Goal: Register for event/course: Sign up to attend an event or enroll in a course

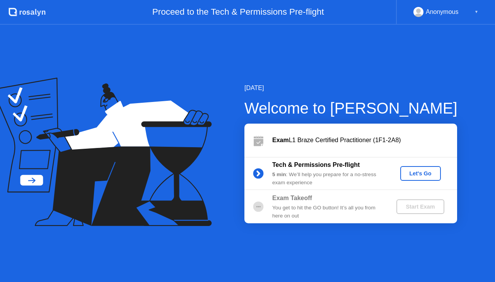
click at [420, 172] on div "Let's Go" at bounding box center [420, 174] width 34 height 6
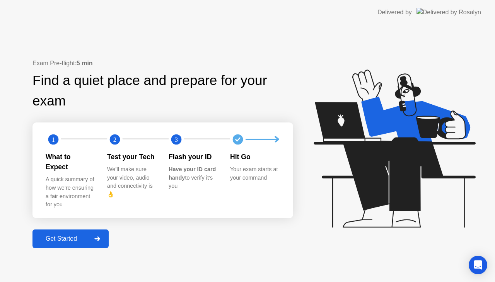
click at [70, 237] on div "Get Started" at bounding box center [61, 239] width 53 height 7
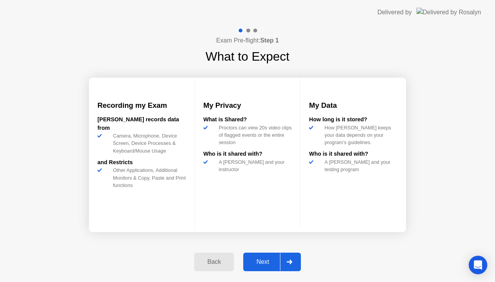
click at [260, 262] on div "Next" at bounding box center [263, 262] width 34 height 7
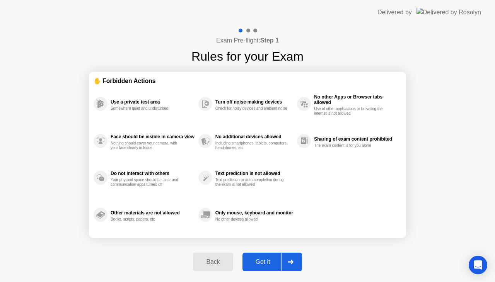
click at [261, 263] on div "Got it" at bounding box center [263, 262] width 36 height 7
select select "**********"
select select "*******"
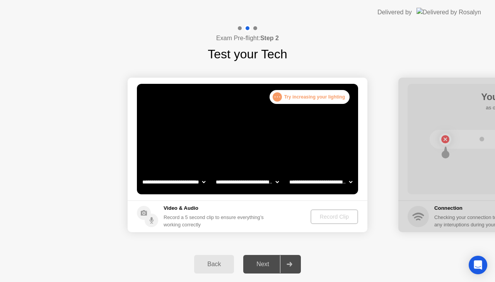
click at [261, 263] on div "Next" at bounding box center [263, 264] width 34 height 7
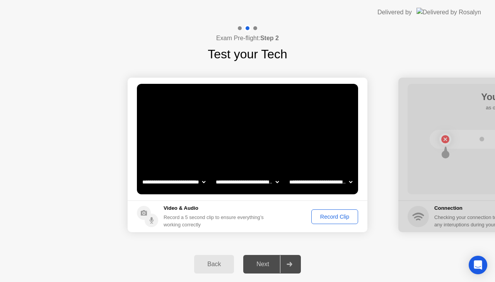
click at [336, 221] on button "Record Clip" at bounding box center [334, 217] width 47 height 15
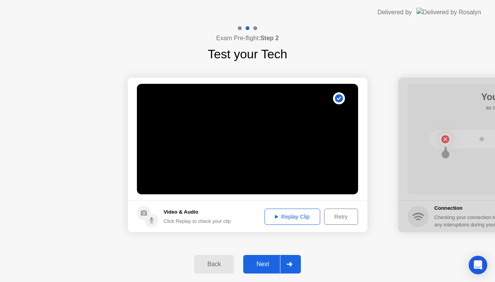
click at [304, 219] on div "Replay Clip" at bounding box center [292, 217] width 50 height 6
click at [257, 265] on div "Next" at bounding box center [263, 264] width 34 height 7
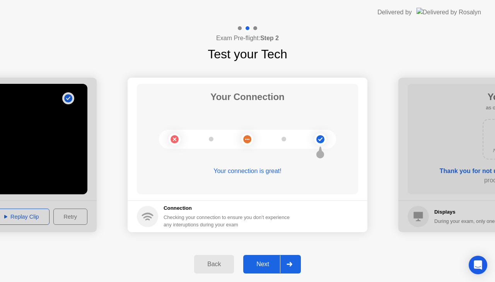
click at [257, 265] on div "Next" at bounding box center [263, 264] width 34 height 7
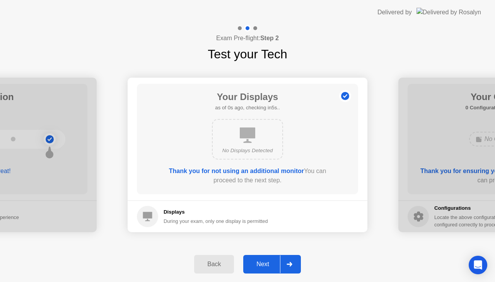
click at [257, 265] on div "Next" at bounding box center [263, 264] width 34 height 7
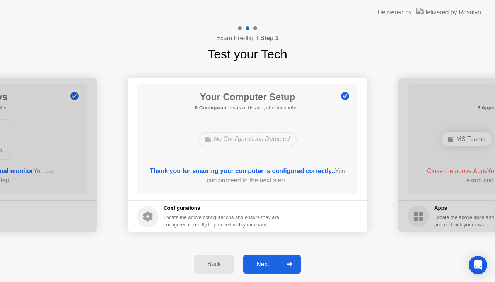
click at [257, 265] on div "Next" at bounding box center [263, 264] width 34 height 7
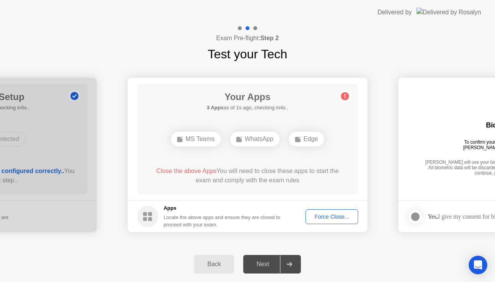
click at [333, 217] on div "Force Close..." at bounding box center [331, 217] width 47 height 6
click at [336, 219] on div "Force Close..." at bounding box center [331, 217] width 47 height 6
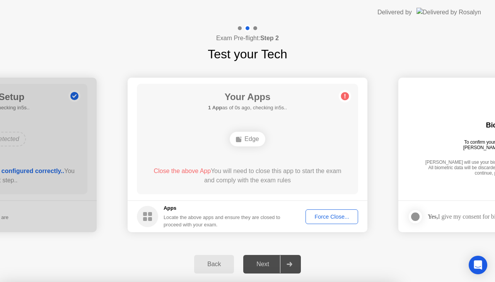
click at [261, 265] on div "Next" at bounding box center [263, 264] width 34 height 7
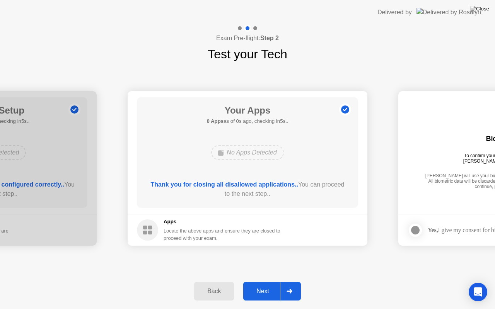
click at [340, 223] on footer "Apps Locate the above apps and ensure they are closed to proceed with your exam." at bounding box center [248, 230] width 240 height 32
click at [265, 282] on div "Next" at bounding box center [263, 291] width 34 height 7
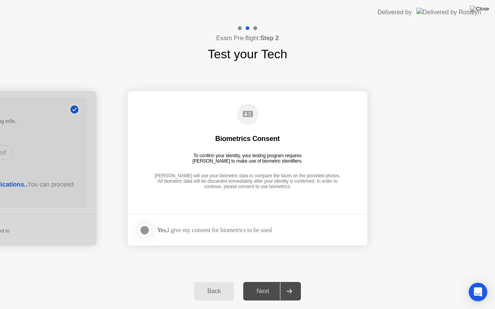
click at [232, 228] on div "Yes, I give my consent for biometrics to be used" at bounding box center [214, 230] width 115 height 7
click at [227, 160] on div "To confirm your identity, your testing program requires [PERSON_NAME] to make u…" at bounding box center [248, 158] width 116 height 11
click at [145, 235] on div at bounding box center [144, 230] width 9 height 9
click at [258, 282] on div "Next" at bounding box center [263, 291] width 34 height 7
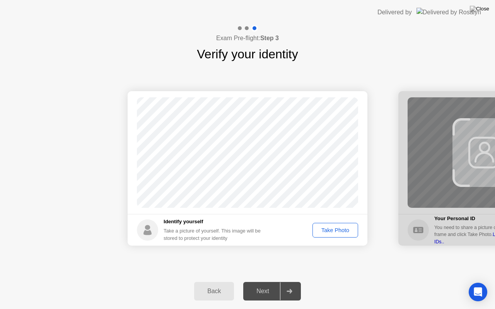
click at [258, 282] on div "Next" at bounding box center [263, 291] width 34 height 7
click at [335, 234] on div "Take Photo" at bounding box center [335, 230] width 40 height 6
click at [266, 282] on button "Next" at bounding box center [272, 291] width 58 height 19
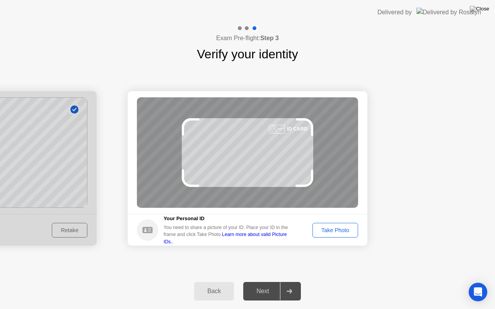
click at [333, 234] on div "Take Photo" at bounding box center [335, 230] width 40 height 6
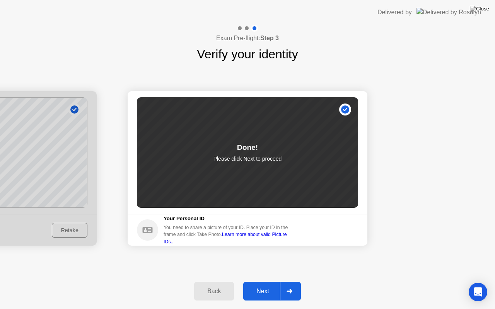
click at [271, 282] on div "Next" at bounding box center [263, 291] width 34 height 7
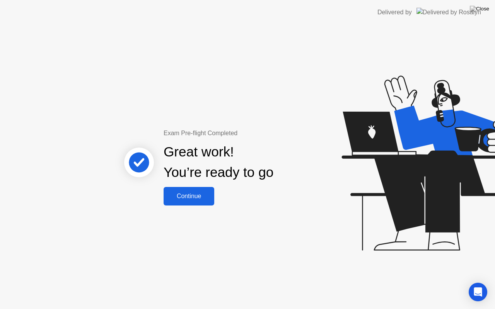
click at [191, 201] on button "Continue" at bounding box center [189, 196] width 51 height 19
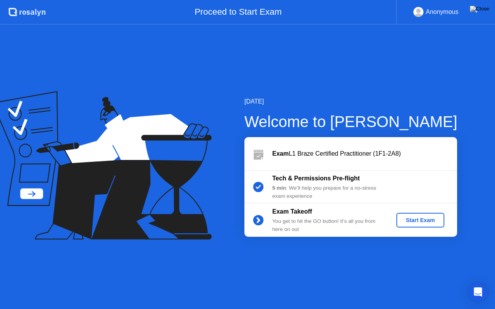
click at [411, 223] on div "Start Exam" at bounding box center [420, 220] width 41 height 6
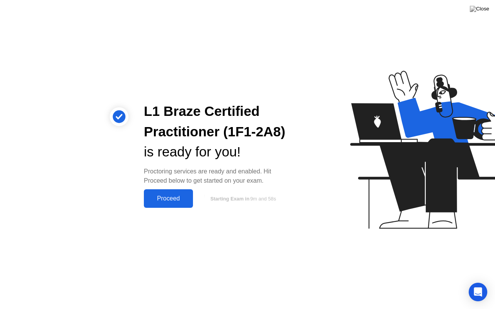
click at [171, 200] on div "Proceed" at bounding box center [168, 198] width 44 height 7
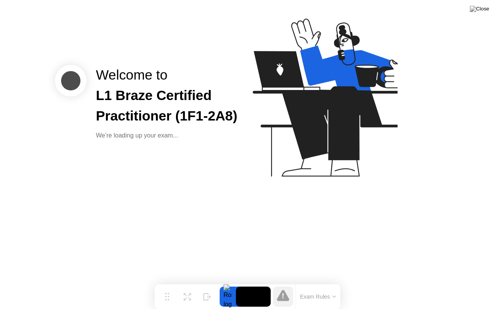
click at [336, 282] on button "Exam Rules" at bounding box center [318, 297] width 41 height 7
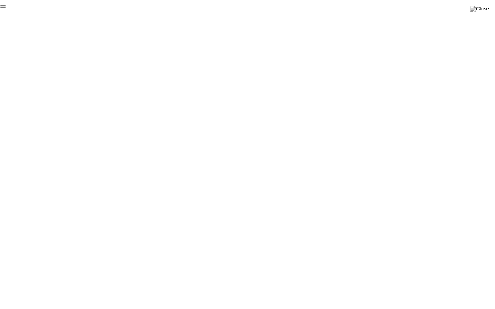
click at [6, 8] on button "End Proctoring Session" at bounding box center [3, 6] width 6 height 2
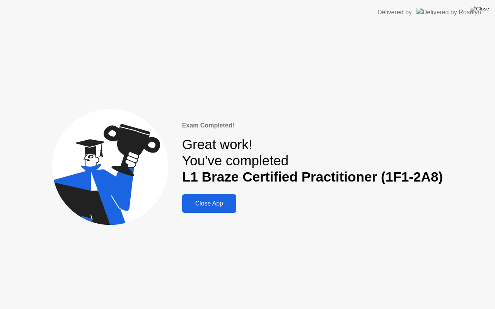
click at [222, 205] on div "Close App" at bounding box center [209, 203] width 50 height 7
